Goal: Task Accomplishment & Management: Manage account settings

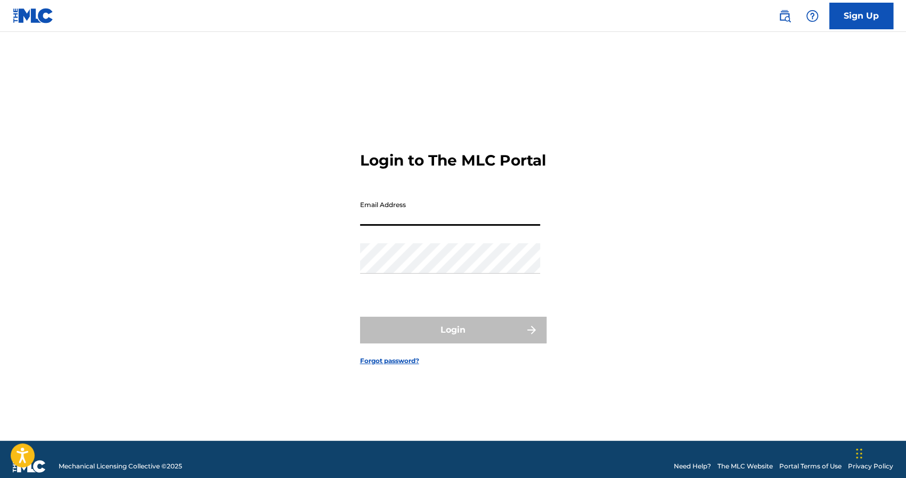
click at [435, 226] on input "Email Address" at bounding box center [450, 210] width 180 height 30
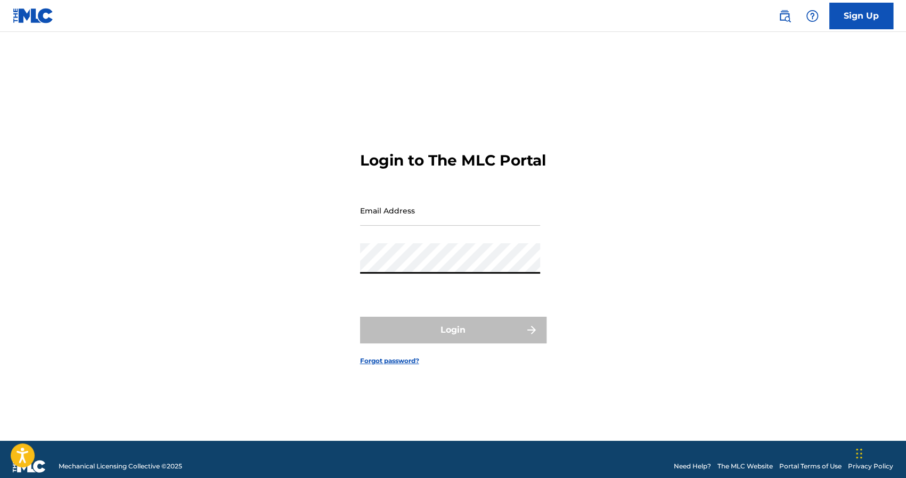
type input "[EMAIL_ADDRESS][DOMAIN_NAME]"
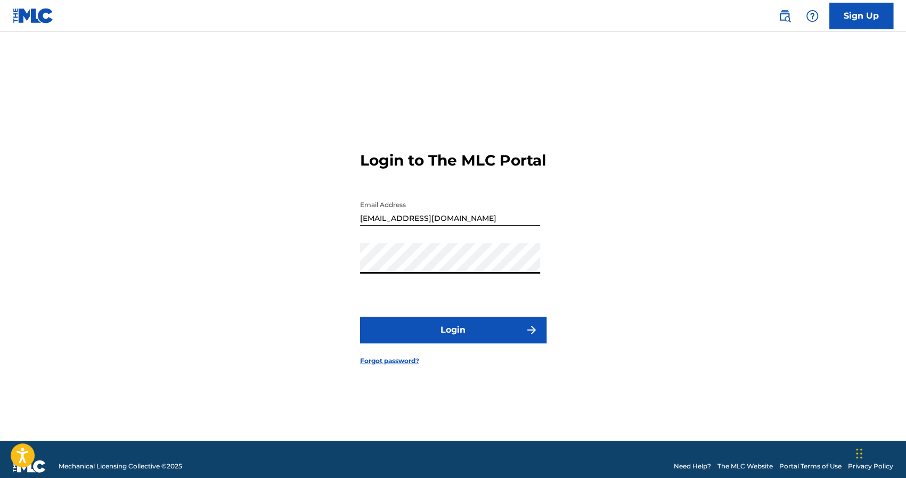
click at [436, 339] on button "Login" at bounding box center [453, 330] width 186 height 27
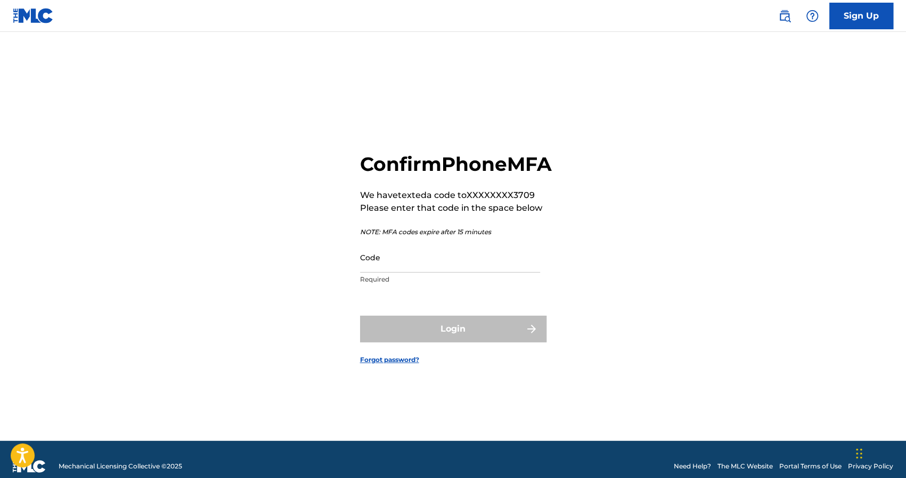
click at [424, 273] on input "Code" at bounding box center [450, 257] width 180 height 30
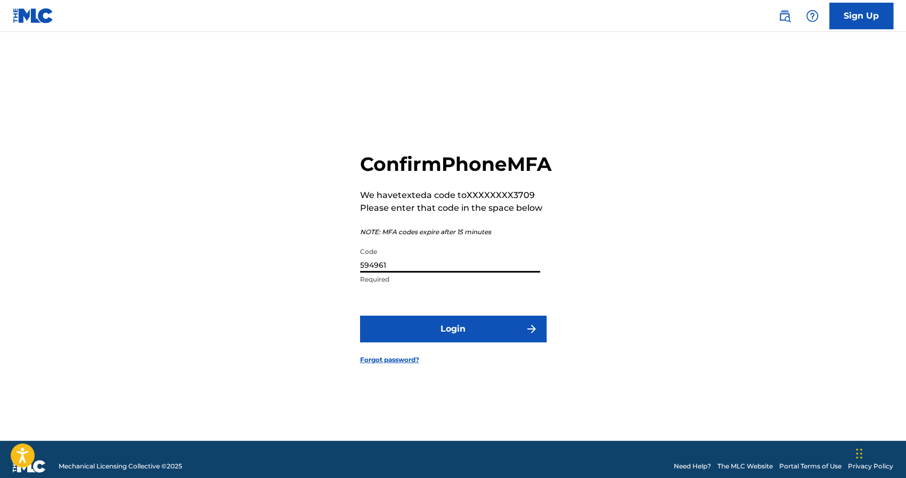
type input "594961"
click at [360, 316] on button "Login" at bounding box center [453, 329] width 186 height 27
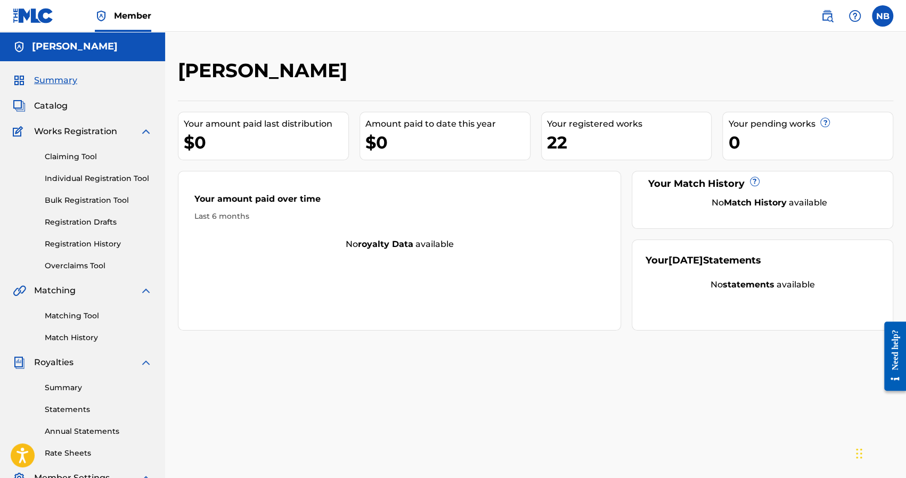
click at [89, 244] on link "Registration History" at bounding box center [99, 244] width 108 height 11
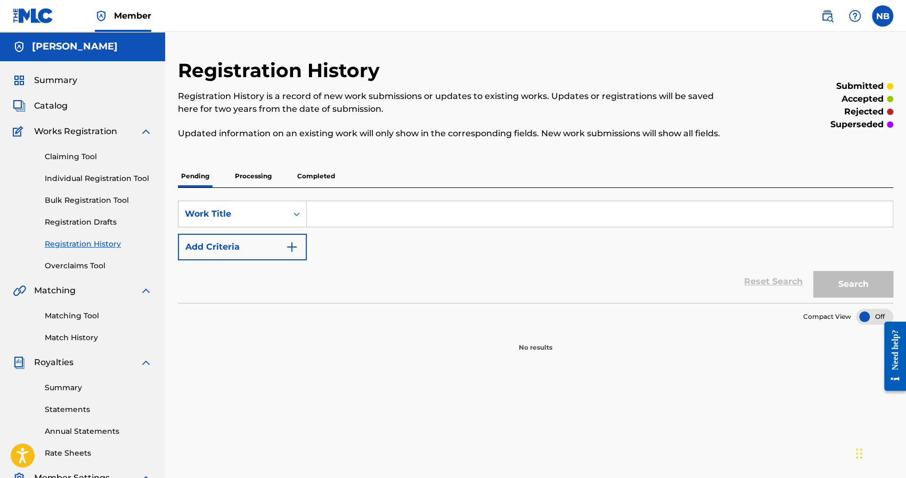
click at [304, 176] on p "Completed" at bounding box center [316, 176] width 44 height 22
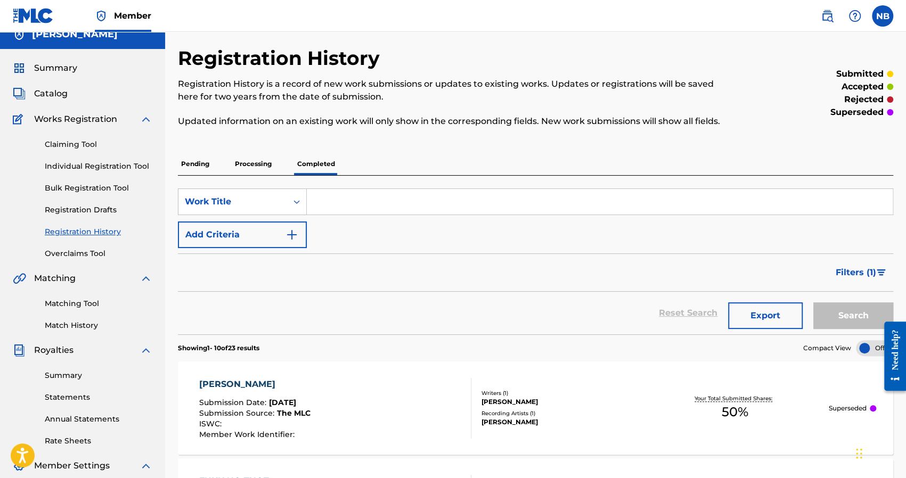
scroll to position [13, 0]
click at [208, 169] on p "Pending" at bounding box center [195, 163] width 35 height 22
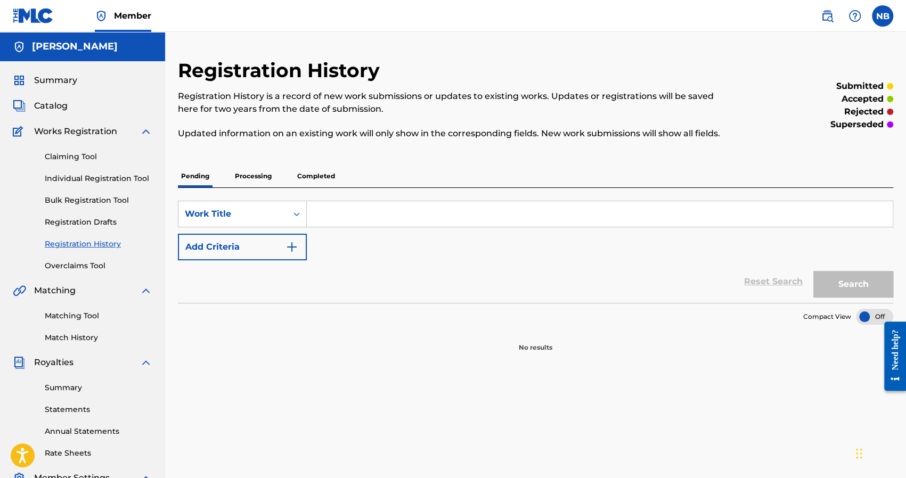
click at [302, 176] on p "Completed" at bounding box center [316, 176] width 44 height 22
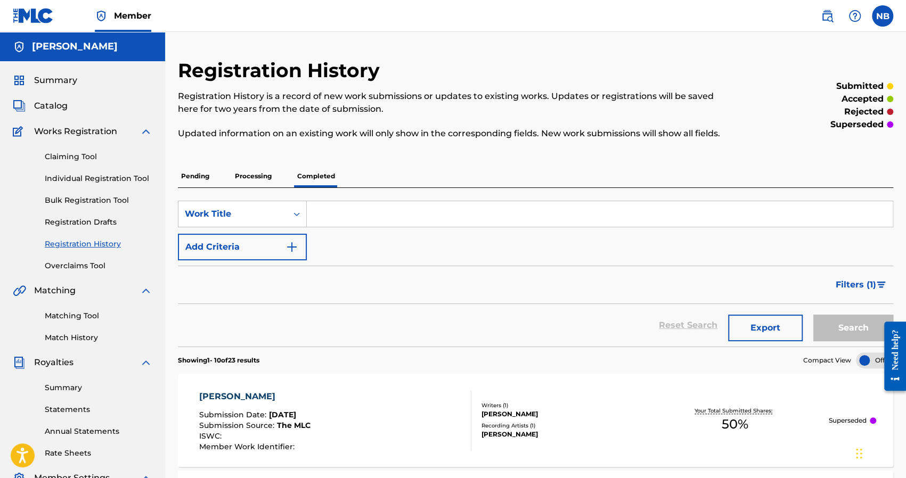
click at [54, 85] on span "Summary" at bounding box center [55, 80] width 43 height 13
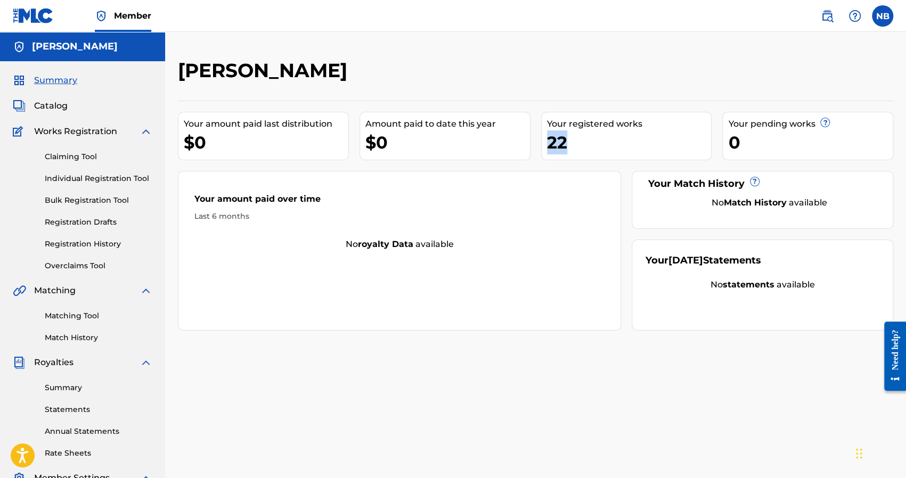
drag, startPoint x: 571, startPoint y: 148, endPoint x: 547, endPoint y: 144, distance: 23.6
click at [547, 144] on div "22" at bounding box center [629, 142] width 165 height 24
click at [441, 222] on div "Your amount paid over time Last 6 months" at bounding box center [399, 207] width 442 height 61
drag, startPoint x: 564, startPoint y: 149, endPoint x: 548, endPoint y: 148, distance: 16.0
click at [548, 148] on div "22" at bounding box center [629, 142] width 165 height 24
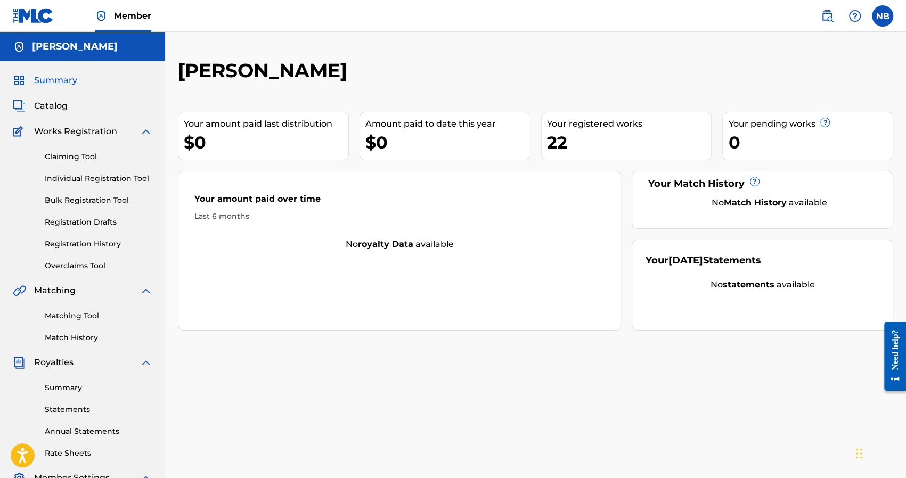
click at [534, 175] on div "Your amount paid over time Last 6 months No royalty data available" at bounding box center [399, 251] width 443 height 160
click at [75, 390] on link "Summary" at bounding box center [99, 387] width 108 height 11
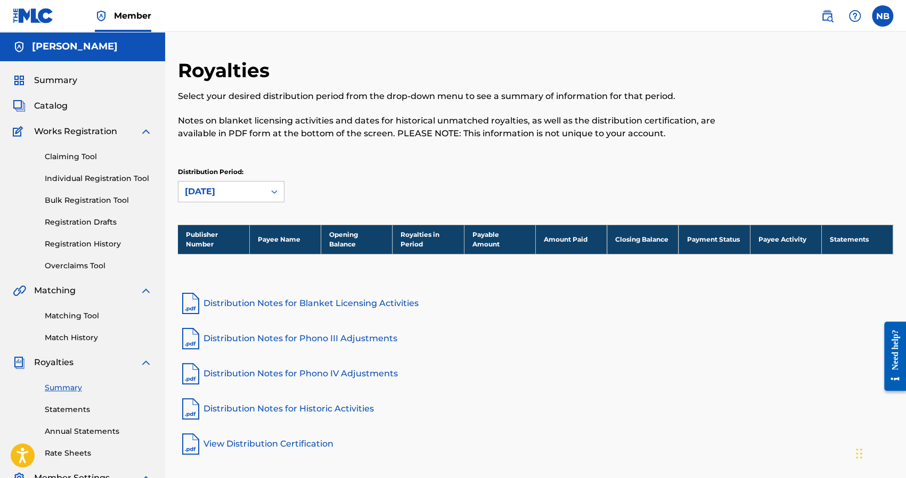
click at [144, 125] on img at bounding box center [146, 131] width 13 height 13
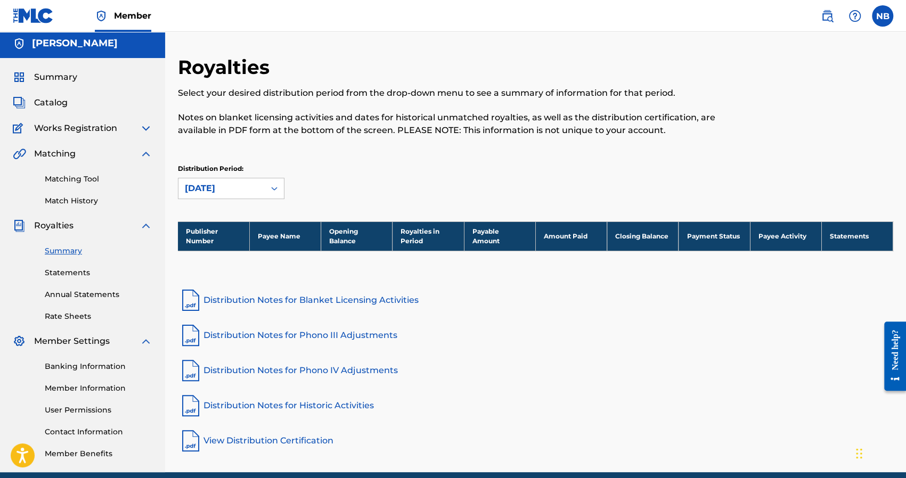
scroll to position [4, 0]
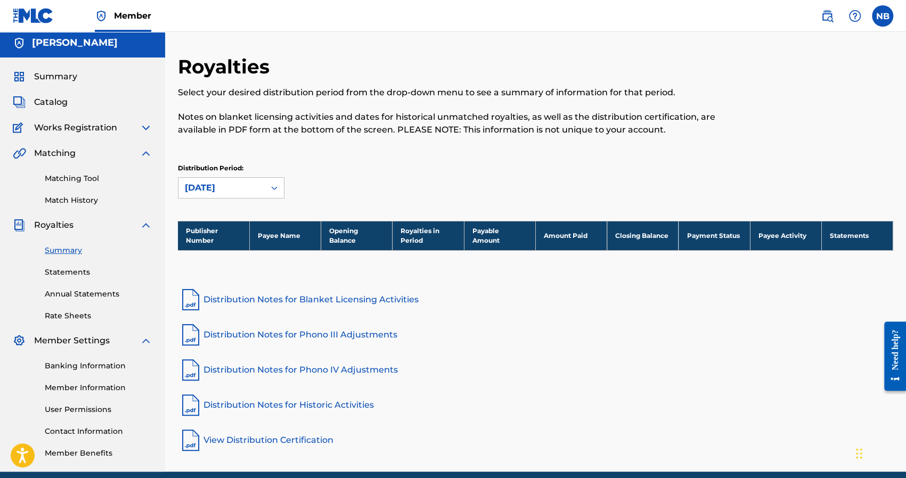
click at [97, 367] on link "Banking Information" at bounding box center [99, 366] width 108 height 11
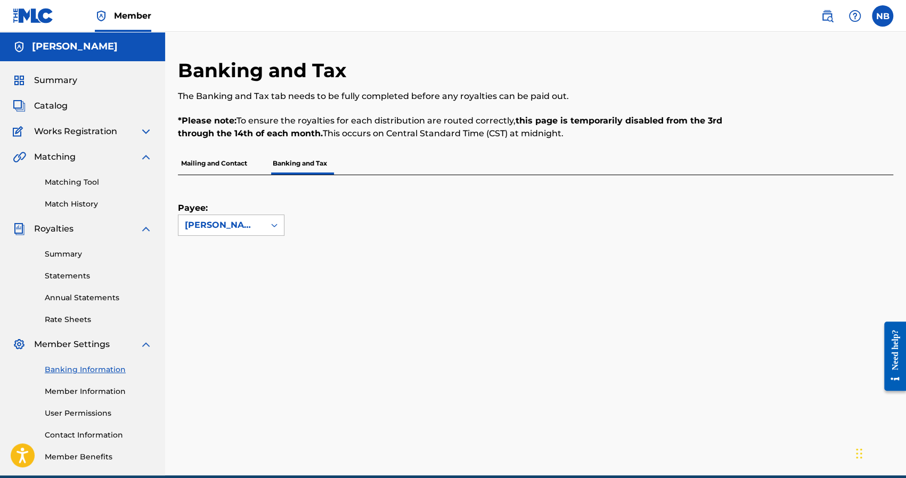
click at [237, 226] on div "[PERSON_NAME]" at bounding box center [221, 225] width 73 height 13
click at [366, 188] on div "Payee: Use Up and Down to choose options, press Enter to select the currently f…" at bounding box center [523, 205] width 690 height 61
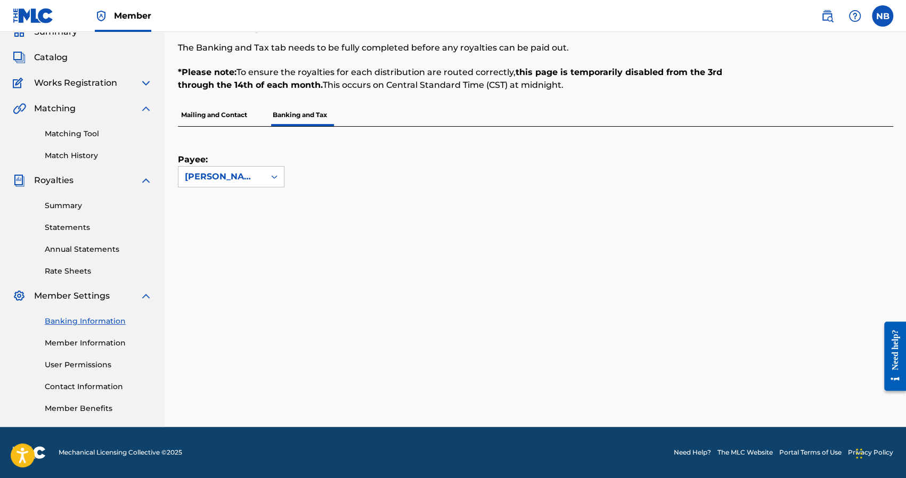
scroll to position [48, 0]
